Goal: Navigation & Orientation: Find specific page/section

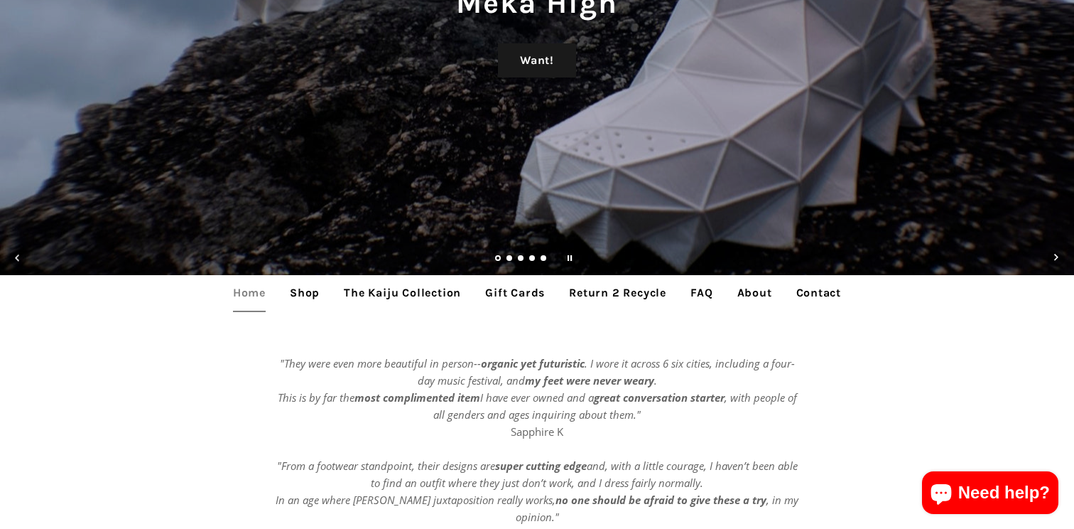
scroll to position [234, 0]
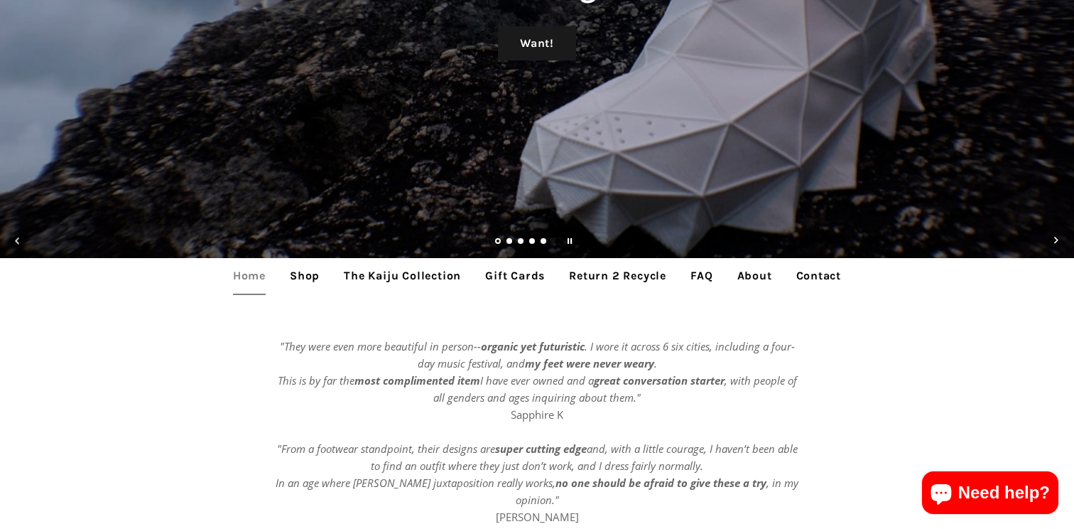
click at [374, 276] on link "The Kaiju Collection" at bounding box center [402, 276] width 139 height 36
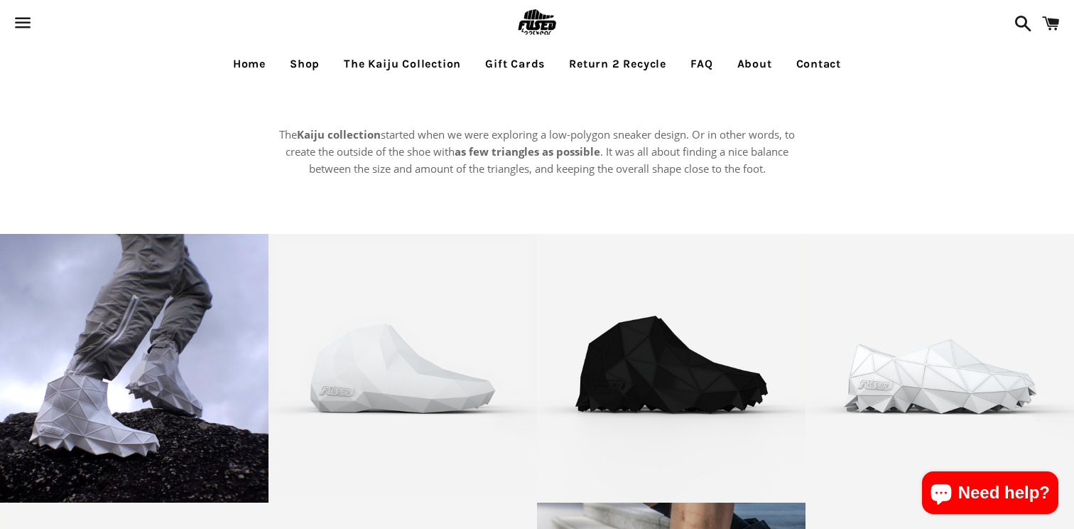
click at [303, 67] on link "Shop" at bounding box center [304, 64] width 51 height 36
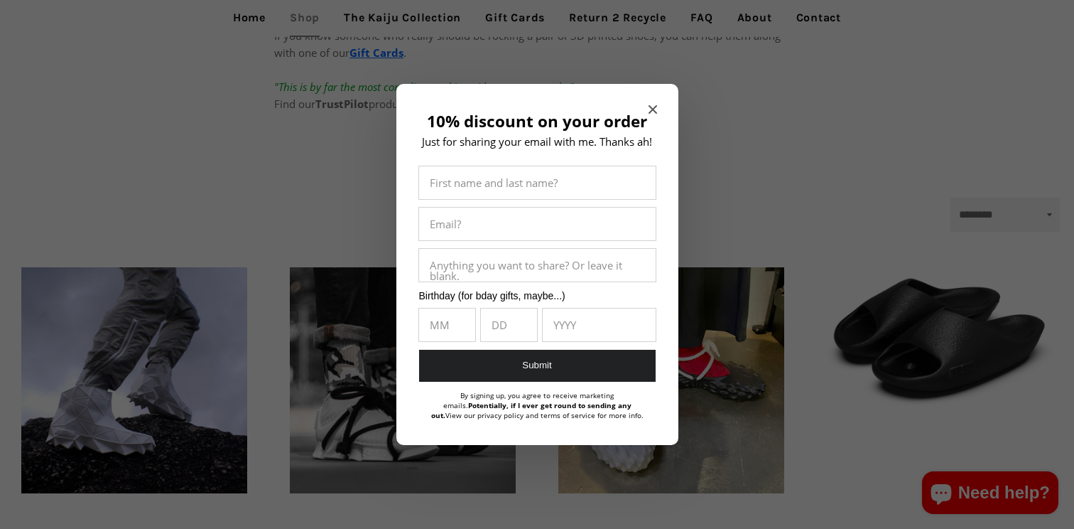
scroll to position [222, 0]
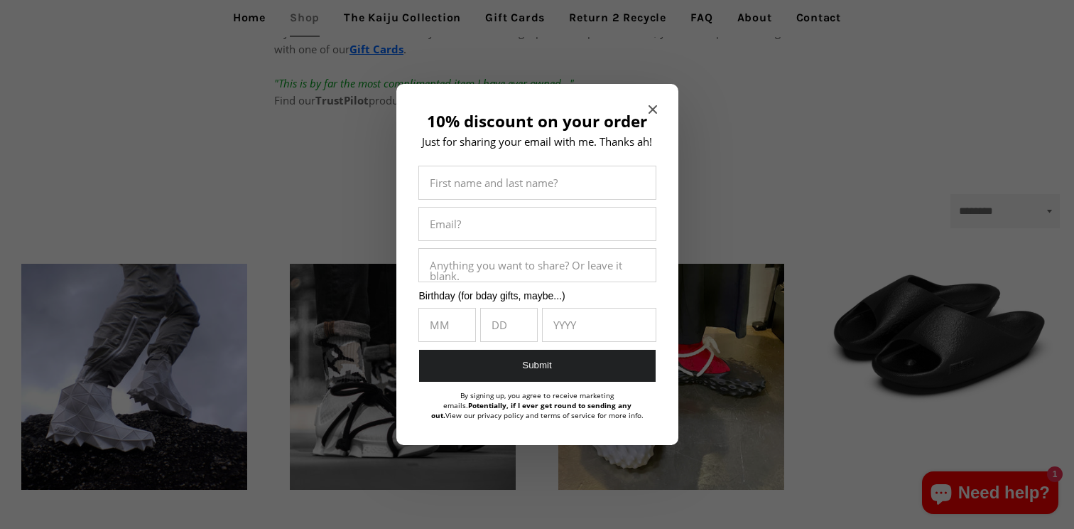
click at [652, 110] on icon "Close modal" at bounding box center [652, 109] width 9 height 9
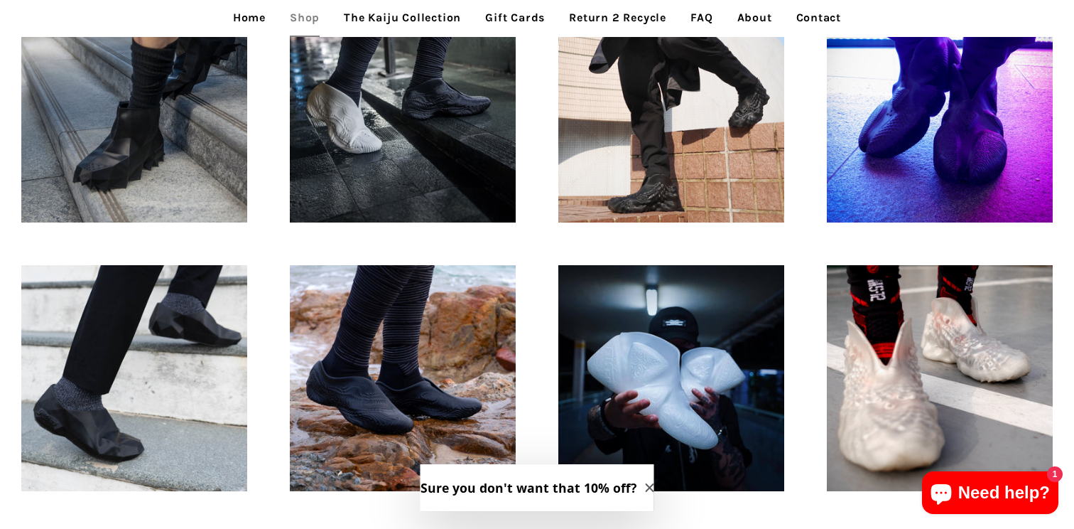
scroll to position [1030, 0]
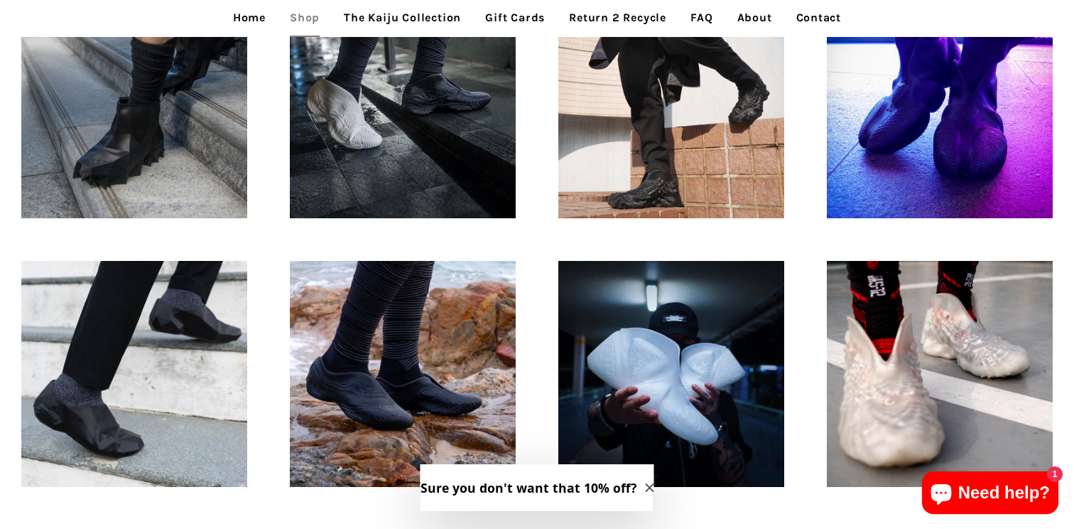
click at [435, 18] on link "The Kaiju Collection" at bounding box center [402, 18] width 139 height 36
